Goal: Task Accomplishment & Management: Complete application form

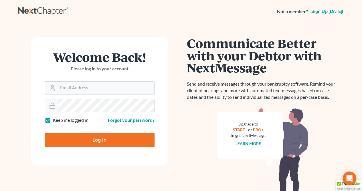
type input "arc@roblescruzlaw.com"
click at [103, 139] on input "Log In" at bounding box center [100, 139] width 110 height 14
type input "Thinking..."
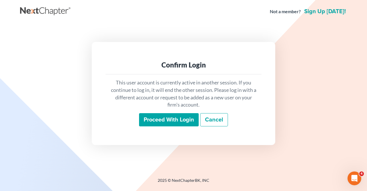
click at [181, 115] on input "Proceed with login" at bounding box center [169, 119] width 60 height 13
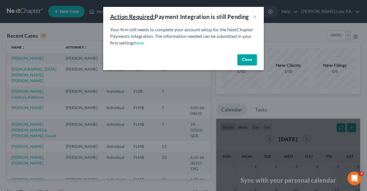
click at [252, 58] on button "Close" at bounding box center [246, 59] width 19 height 11
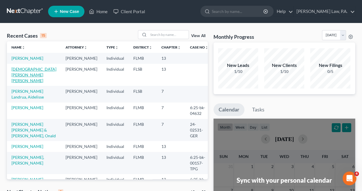
click at [32, 75] on link "[DEMOGRAPHIC_DATA][PERSON_NAME] [PERSON_NAME]" at bounding box center [33, 74] width 45 height 16
select select "17"
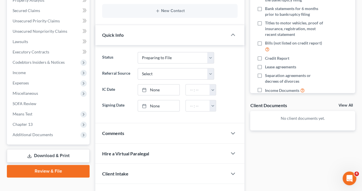
scroll to position [127, 0]
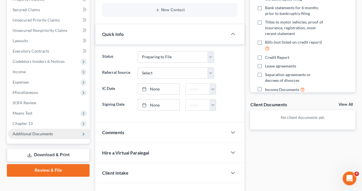
click at [48, 134] on span "Additional Documents" at bounding box center [33, 133] width 40 height 5
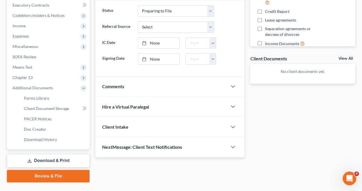
scroll to position [182, 0]
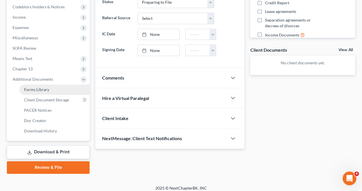
click at [41, 88] on span "Forms Library" at bounding box center [36, 89] width 25 height 5
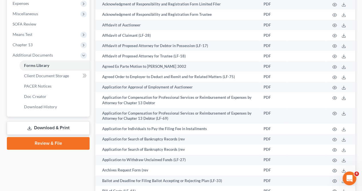
scroll to position [204, 0]
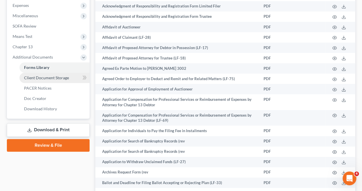
click at [62, 80] on link "Client Document Storage" at bounding box center [54, 77] width 70 height 10
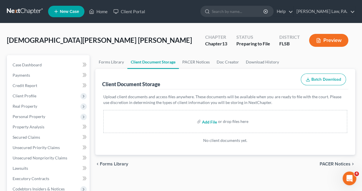
click at [209, 120] on input "file" at bounding box center [209, 121] width 14 height 10
type input "C:\fakepath\~~2023 ANSARI A Form 1040 Individual Tax Return.tax2023"
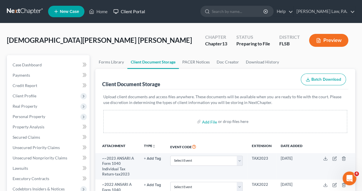
click at [133, 11] on link "Client Portal" at bounding box center [129, 11] width 37 height 10
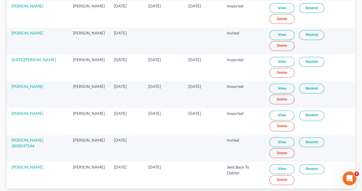
scroll to position [106, 0]
click at [283, 139] on link "View" at bounding box center [282, 142] width 25 height 10
drag, startPoint x: 114, startPoint y: 140, endPoint x: 104, endPoint y: 138, distance: 10.5
click at [112, 140] on td "[DATE]" at bounding box center [126, 148] width 34 height 27
click at [28, 138] on link "[PERSON_NAME] 3058247544" at bounding box center [27, 143] width 32 height 11
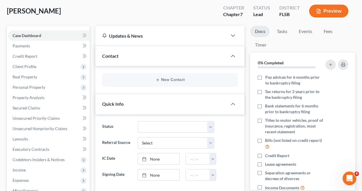
scroll to position [36, 0]
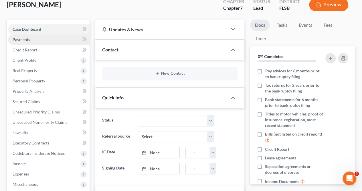
click at [47, 38] on link "Payments" at bounding box center [49, 39] width 82 height 10
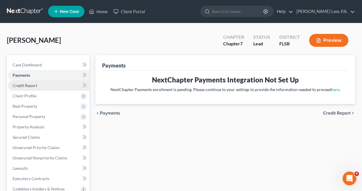
click at [43, 84] on link "Credit Report" at bounding box center [49, 85] width 82 height 10
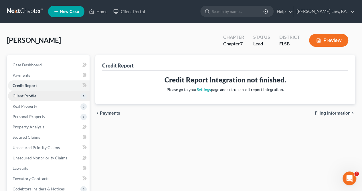
click at [44, 93] on span "Client Profile" at bounding box center [49, 96] width 82 height 10
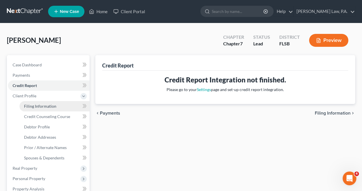
click at [40, 106] on span "Filing Information" at bounding box center [40, 105] width 32 height 5
select select "1"
select select "0"
select select "9"
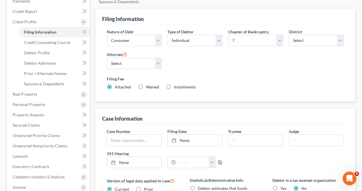
scroll to position [74, 0]
click at [67, 40] on span "Credit Counseling Course" at bounding box center [47, 42] width 46 height 5
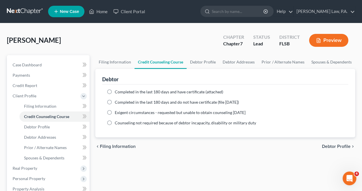
click at [115, 91] on label "Completed in the last 180 days and have certificate (attached)" at bounding box center [169, 92] width 109 height 6
click at [117, 91] on input "Completed in the last 180 days and have certificate (attached)" at bounding box center [119, 91] width 4 height 4
radio input "true"
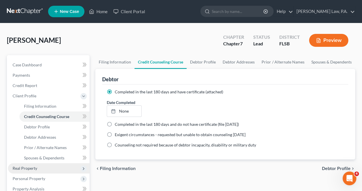
click at [36, 167] on span "Real Property" at bounding box center [25, 167] width 25 height 5
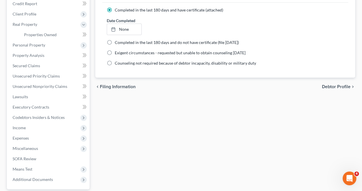
scroll to position [83, 0]
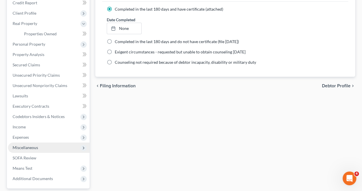
click at [28, 144] on span "Miscellaneous" at bounding box center [49, 147] width 82 height 10
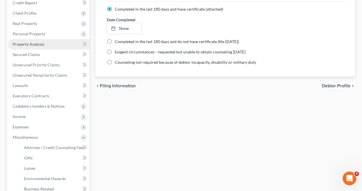
click at [42, 42] on span "Property Analysis" at bounding box center [29, 44] width 32 height 5
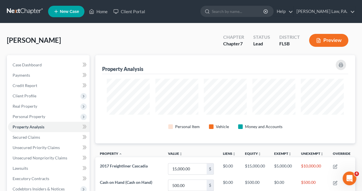
click at [362, 27] on div "[PERSON_NAME] Upgraded Chapter Chapter 7 Status Lead District [GEOGRAPHIC_DATA]…" at bounding box center [181, 180] width 362 height 314
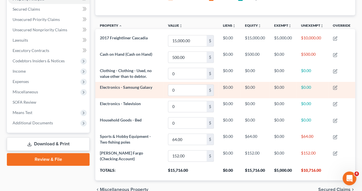
scroll to position [129, 0]
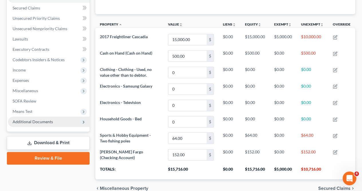
click at [24, 123] on span "Additional Documents" at bounding box center [33, 121] width 40 height 5
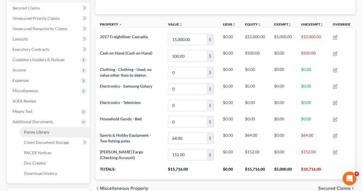
click at [39, 132] on span "Forms Library" at bounding box center [36, 131] width 25 height 5
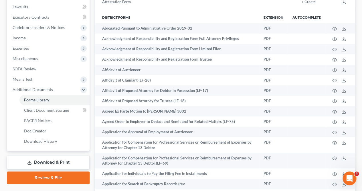
scroll to position [165, 0]
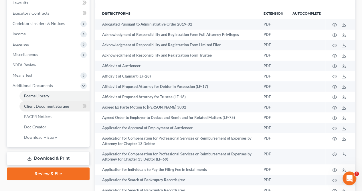
click at [64, 108] on span "Client Document Storage" at bounding box center [46, 105] width 45 height 5
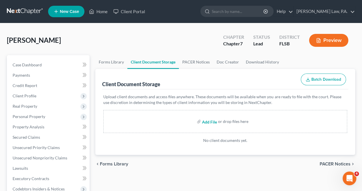
click at [211, 123] on input "file" at bounding box center [209, 121] width 14 height 10
